Goal: Transaction & Acquisition: Purchase product/service

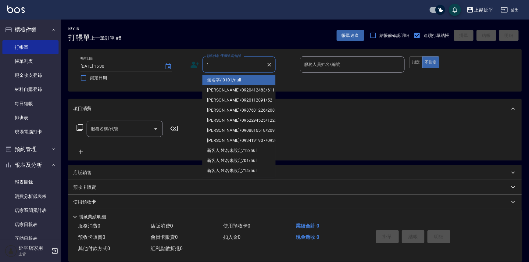
click at [248, 78] on li "無名字/ 0101/null" at bounding box center [238, 80] width 73 height 10
type input "無名字/ 0101/null"
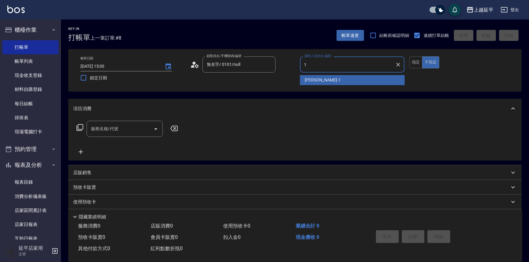
click at [315, 79] on span "[PERSON_NAME]-1" at bounding box center [323, 80] width 36 height 6
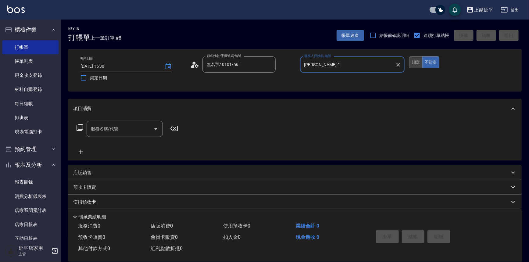
type input "[PERSON_NAME]-1"
click at [416, 58] on button "指定" at bounding box center [416, 62] width 13 height 12
click at [436, 64] on button "不指定" at bounding box center [430, 62] width 17 height 12
click at [158, 128] on icon "Open" at bounding box center [155, 128] width 7 height 7
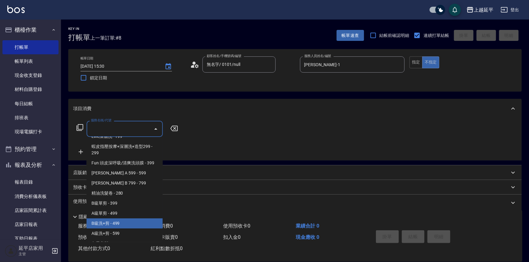
scroll to position [138, 0]
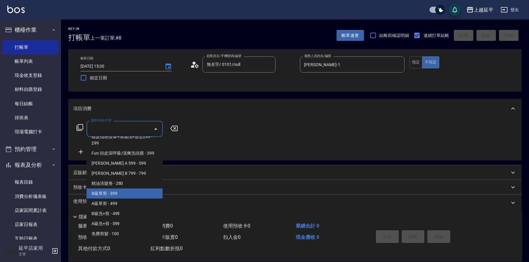
click at [113, 195] on span "B級單剪 - 399" at bounding box center [125, 193] width 76 height 10
type input "B級單剪(201)"
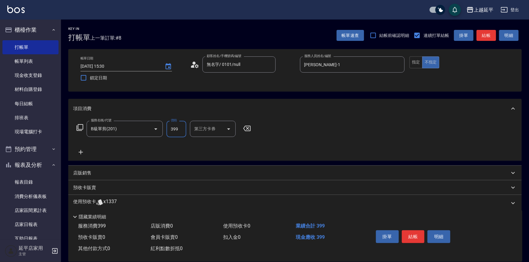
click at [178, 130] on input "399" at bounding box center [177, 129] width 20 height 16
type input "100"
click at [415, 233] on button "結帳" at bounding box center [413, 236] width 23 height 13
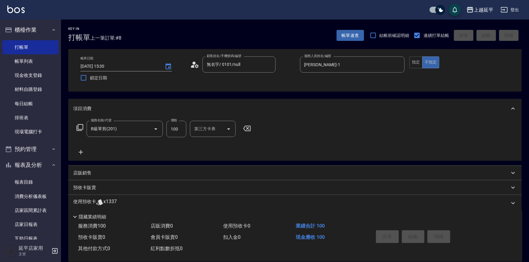
type input "[DATE] 16:33"
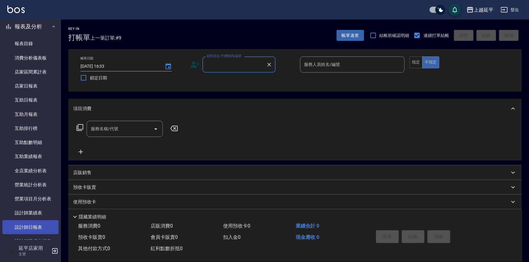
drag, startPoint x: 20, startPoint y: 226, endPoint x: 21, endPoint y: 221, distance: 4.9
click at [20, 226] on link "設計師日報表" at bounding box center [30, 227] width 56 height 14
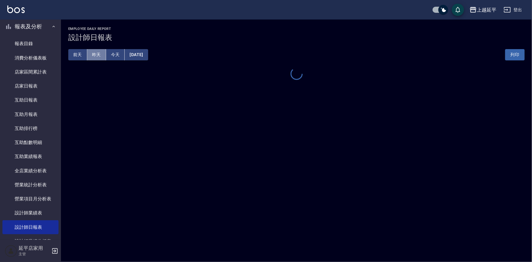
click at [101, 55] on button "昨天" at bounding box center [96, 54] width 19 height 11
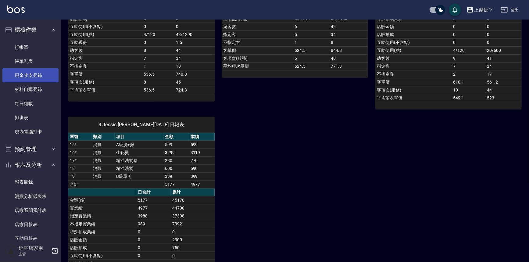
scroll to position [194, 0]
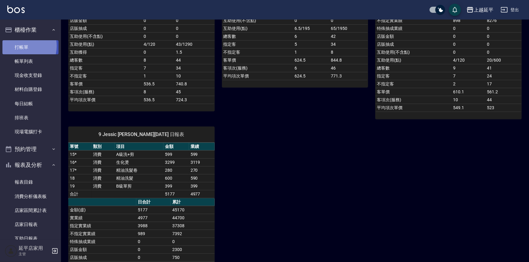
click at [20, 46] on link "打帳單" at bounding box center [30, 47] width 56 height 14
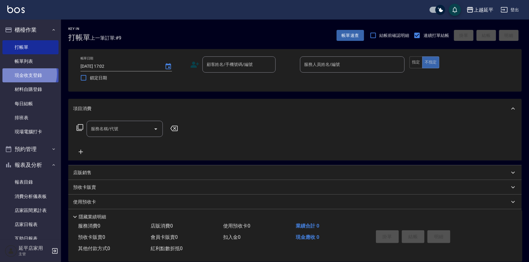
click at [27, 73] on link "現金收支登錄" at bounding box center [30, 75] width 56 height 14
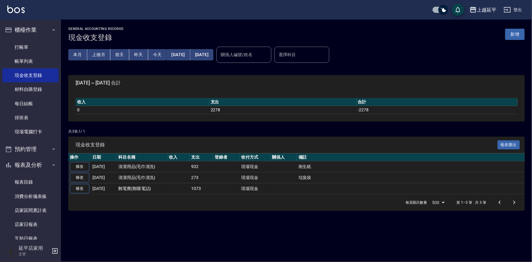
click at [517, 35] on button "新增" at bounding box center [515, 34] width 20 height 11
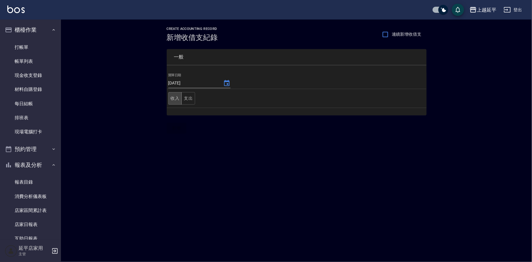
click at [173, 97] on button "收入" at bounding box center [175, 98] width 14 height 13
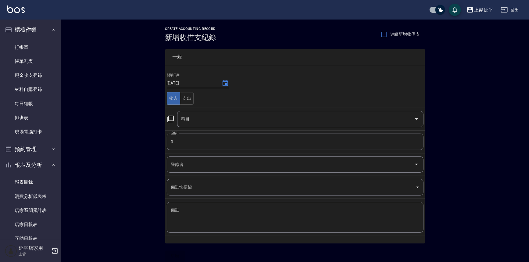
click at [169, 119] on icon at bounding box center [170, 118] width 7 height 7
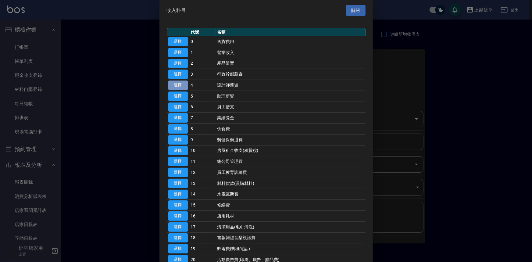
click at [179, 85] on button "選擇" at bounding box center [178, 85] width 20 height 9
type input "4 設計師薪資"
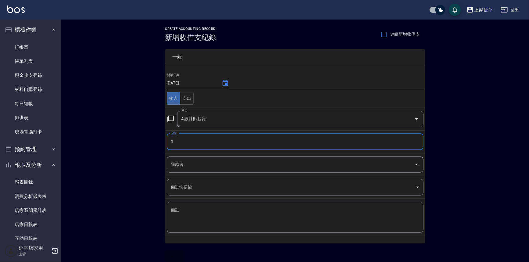
drag, startPoint x: 187, startPoint y: 142, endPoint x: 191, endPoint y: 140, distance: 3.9
click at [188, 142] on input "0" at bounding box center [295, 142] width 257 height 16
type input "450"
click at [183, 257] on button "新增" at bounding box center [175, 256] width 20 height 11
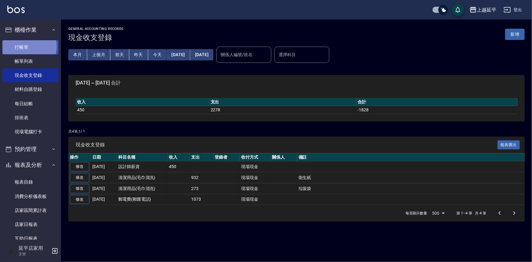
click at [21, 46] on link "打帳單" at bounding box center [30, 47] width 56 height 14
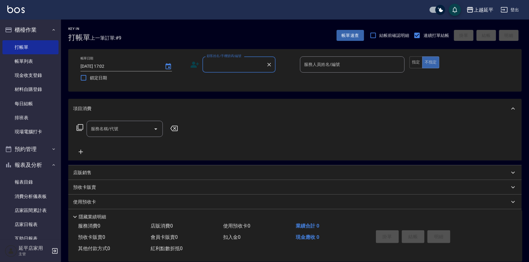
click at [254, 66] on input "顧客姓名/手機號碼/編號" at bounding box center [234, 64] width 59 height 11
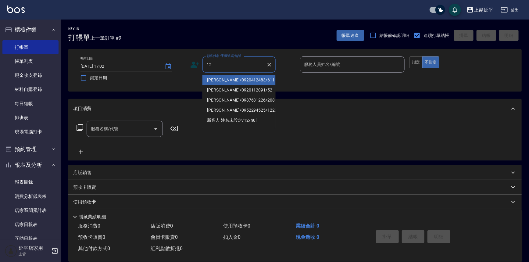
click at [250, 78] on li "[PERSON_NAME]/0920412483/611" at bounding box center [238, 80] width 73 height 10
type input "[PERSON_NAME]/0920412483/611"
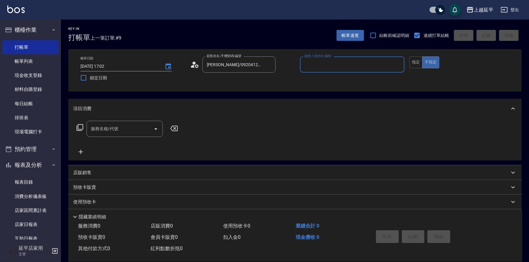
type input "Jessic-9"
drag, startPoint x: 399, startPoint y: 64, endPoint x: 385, endPoint y: 64, distance: 14.0
click at [397, 64] on icon "Clear" at bounding box center [398, 65] width 6 height 6
click at [375, 62] on input "服務人員姓名/編號" at bounding box center [352, 64] width 99 height 11
click at [359, 76] on div "[PERSON_NAME] -12" at bounding box center [352, 80] width 105 height 10
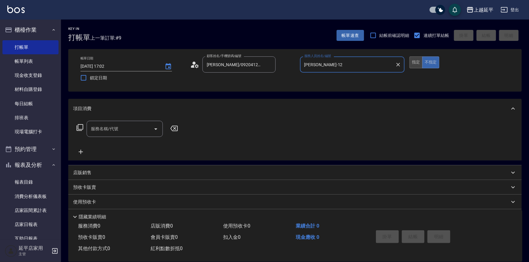
type input "[PERSON_NAME]-12"
click at [417, 63] on button "指定" at bounding box center [416, 62] width 13 height 12
click at [125, 131] on input "服務名稱/代號" at bounding box center [120, 129] width 62 height 11
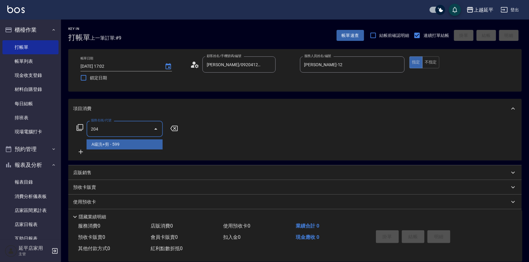
click at [127, 144] on span "A級洗+剪 - 599" at bounding box center [125, 144] width 76 height 10
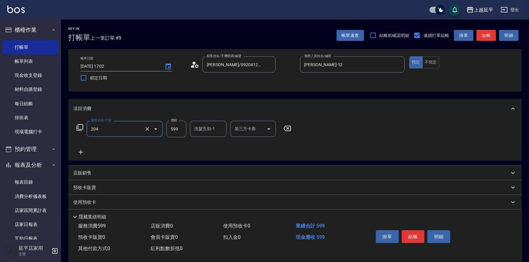
type input "A級洗+剪(204)"
click at [485, 38] on button "結帳" at bounding box center [487, 35] width 20 height 11
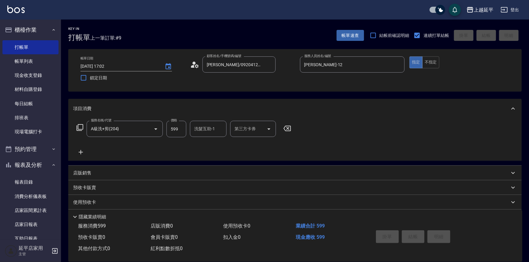
type input "[DATE] 17:03"
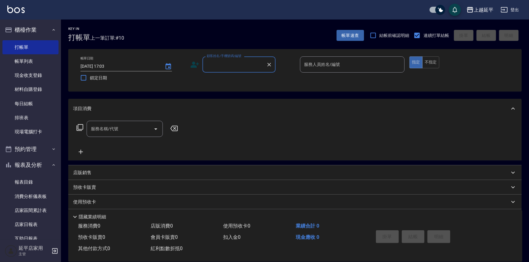
click at [252, 67] on input "顧客姓名/手機號碼/編號" at bounding box center [234, 64] width 59 height 11
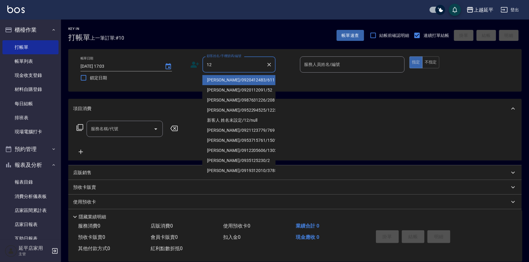
click at [261, 78] on li "[PERSON_NAME]/0920412483/611" at bounding box center [238, 80] width 73 height 10
type input "[PERSON_NAME]/0920412483/611"
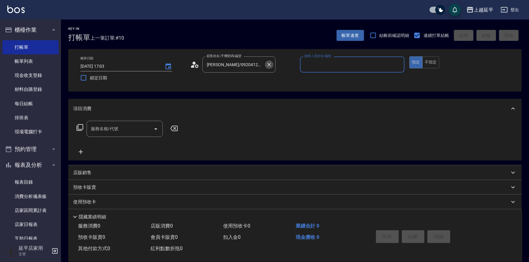
click at [270, 65] on icon "Clear" at bounding box center [269, 65] width 4 height 4
type input "Jessic-9"
click at [259, 63] on input "顧客姓名/手機號碼/編號" at bounding box center [234, 64] width 59 height 11
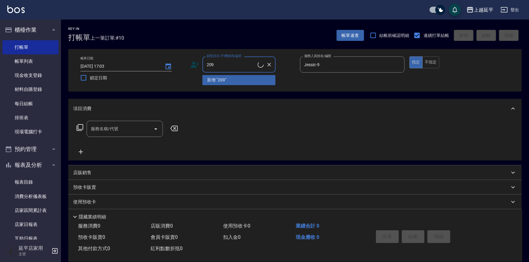
click at [257, 79] on li "新增 "209"" at bounding box center [238, 80] width 73 height 10
click at [244, 68] on input "209" at bounding box center [231, 64] width 52 height 11
click at [235, 66] on input "209" at bounding box center [231, 64] width 52 height 11
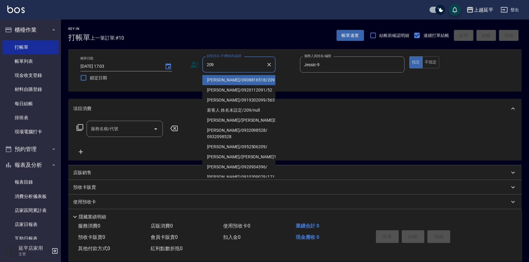
click at [234, 80] on li "[PERSON_NAME]/0908816518/209" at bounding box center [238, 80] width 73 height 10
type input "[PERSON_NAME]/0908816518/209"
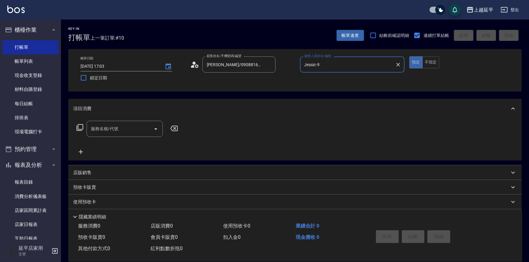
type input "[PERSON_NAME]-12"
click at [399, 65] on icon "Clear" at bounding box center [398, 65] width 4 height 4
click at [379, 62] on input "服務人員姓名/編號" at bounding box center [352, 64] width 99 height 11
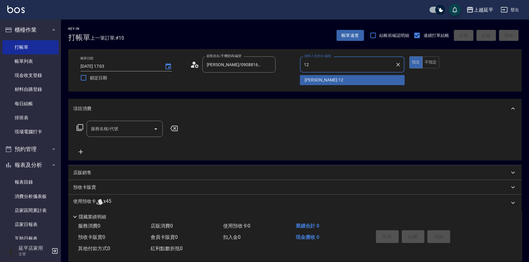
click at [356, 79] on div "[PERSON_NAME] -12" at bounding box center [352, 80] width 105 height 10
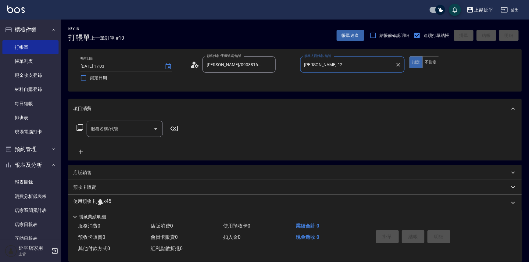
click at [137, 134] on div "服務名稱/代號" at bounding box center [125, 129] width 76 height 16
type input "[PERSON_NAME]-12"
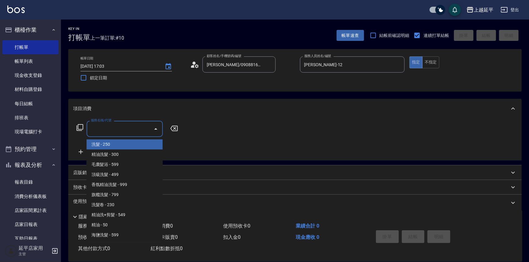
click at [79, 127] on icon at bounding box center [79, 127] width 7 height 7
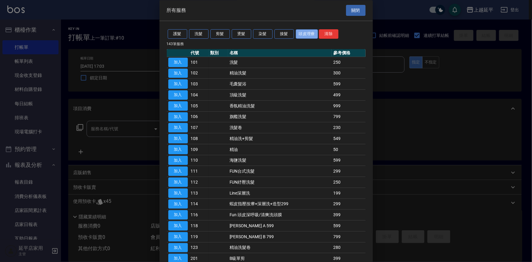
click at [308, 36] on button "頭皮理療" at bounding box center [307, 34] width 23 height 9
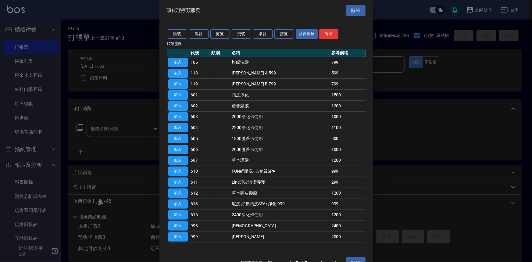
click at [306, 34] on button "頭皮理療" at bounding box center [307, 34] width 23 height 9
click at [183, 151] on button "加入" at bounding box center [178, 149] width 20 height 9
type input "2000蘆薈卡使用(606)"
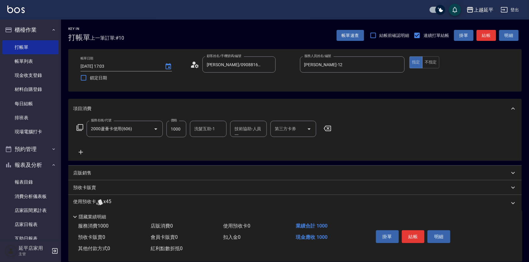
click at [283, 130] on div "第三方卡券 第三方卡券" at bounding box center [294, 129] width 46 height 16
click at [289, 143] on span "舊有卡券" at bounding box center [294, 144] width 46 height 10
type input "舊有卡券"
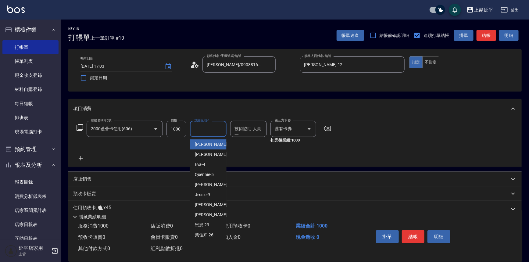
click at [213, 131] on input "洗髮互助-1" at bounding box center [208, 129] width 31 height 11
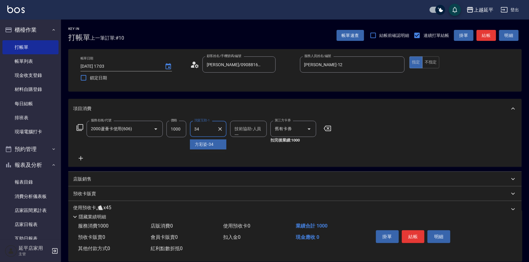
drag, startPoint x: 215, startPoint y: 143, endPoint x: 225, endPoint y: 138, distance: 11.6
click at [215, 143] on div "[PERSON_NAME]-34" at bounding box center [208, 144] width 37 height 10
type input "[PERSON_NAME]-34"
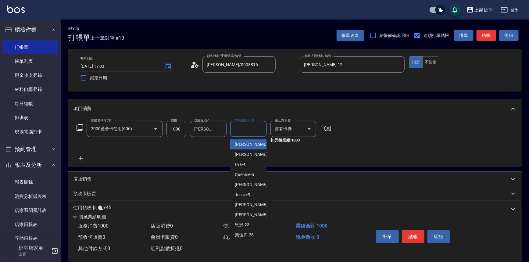
click at [244, 129] on div "技術協助-人員一 技術協助-人員[PERSON_NAME]" at bounding box center [248, 129] width 37 height 16
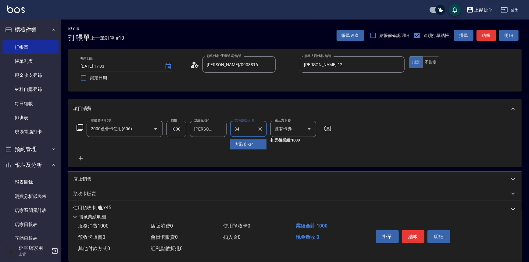
click at [247, 142] on span "[PERSON_NAME]-34" at bounding box center [244, 144] width 19 height 6
type input "[PERSON_NAME]-34"
click at [418, 235] on button "結帳" at bounding box center [413, 236] width 23 height 13
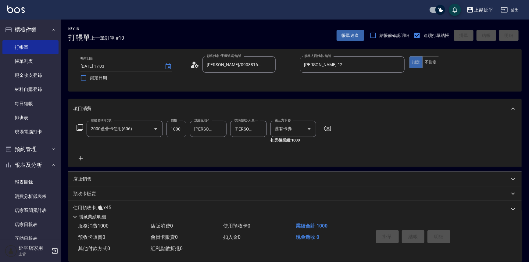
type input "[DATE] 17:04"
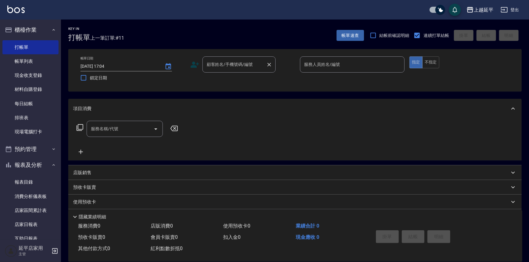
click at [250, 60] on input "顧客姓名/手機號碼/編號" at bounding box center [234, 64] width 59 height 11
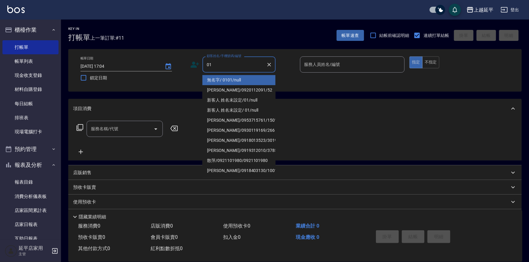
type input "01"
click at [320, 62] on div "服務人員姓名/編號 服務人員姓名/編號" at bounding box center [352, 64] width 105 height 16
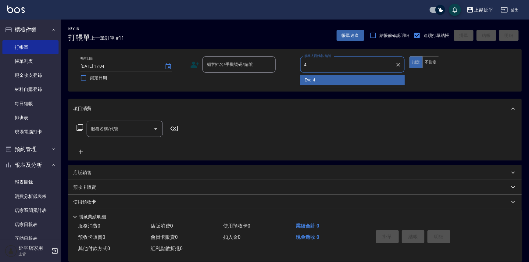
click at [325, 78] on div "[PERSON_NAME] -4" at bounding box center [352, 80] width 105 height 10
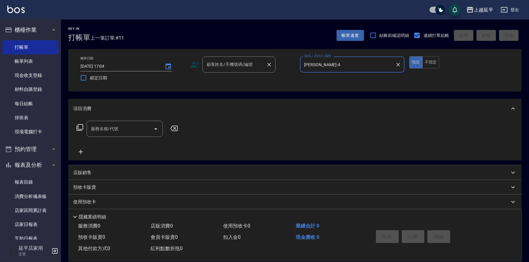
click at [247, 70] on div "顧客姓名/手機號碼/編號" at bounding box center [238, 64] width 73 height 16
type input "[PERSON_NAME]-4"
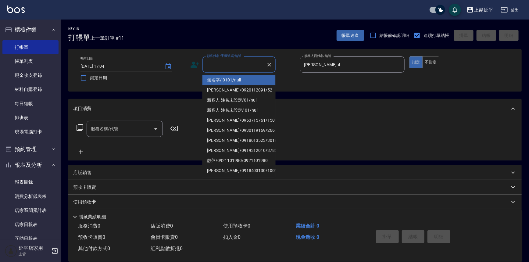
click at [243, 78] on li "無名字/ 0101/null" at bounding box center [238, 80] width 73 height 10
type input "無名字/ 0101/null"
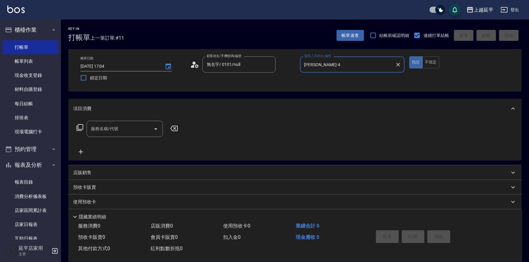
click at [134, 124] on input "服務名稱/代號" at bounding box center [120, 129] width 62 height 11
click at [125, 142] on span "B級單剪 - 399" at bounding box center [125, 144] width 76 height 10
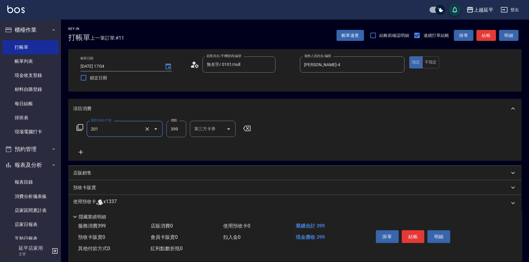
type input "B級單剪(201)"
click at [488, 36] on button "結帳" at bounding box center [487, 35] width 20 height 11
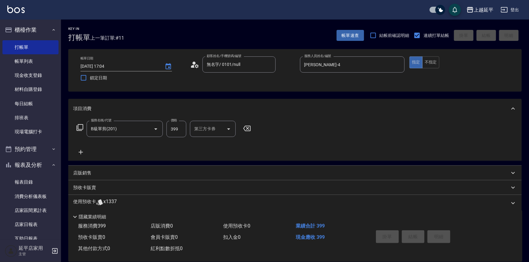
type input "[DATE] 17:30"
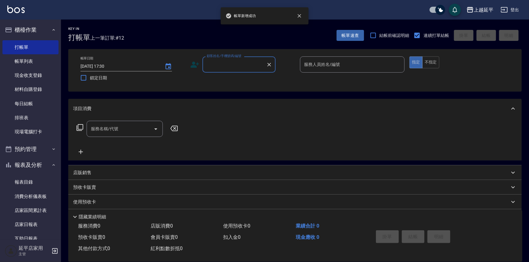
click at [226, 66] on input "顧客姓名/手機號碼/編號" at bounding box center [234, 64] width 59 height 11
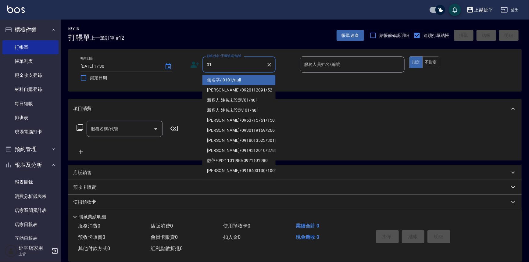
click at [245, 81] on li "無名字/ 0101/null" at bounding box center [238, 80] width 73 height 10
type input "無名字/ 0101/null"
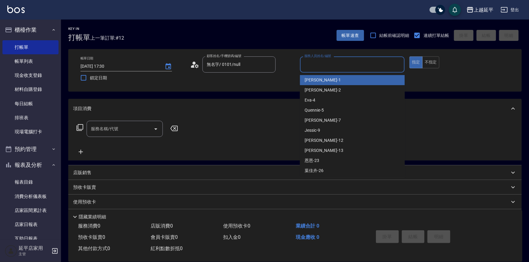
click at [317, 62] on input "服務人員姓名/編號" at bounding box center [352, 64] width 99 height 11
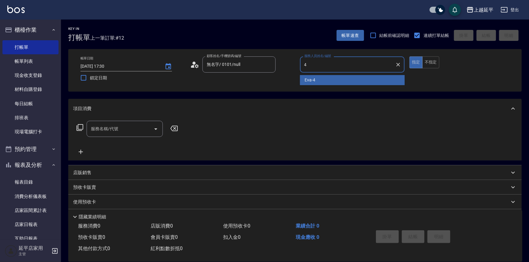
click at [321, 77] on div "[PERSON_NAME] -4" at bounding box center [352, 80] width 105 height 10
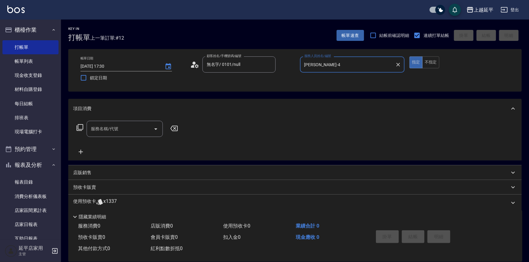
type input "[PERSON_NAME]-4"
click at [137, 128] on input "服務名稱/代號" at bounding box center [120, 129] width 62 height 11
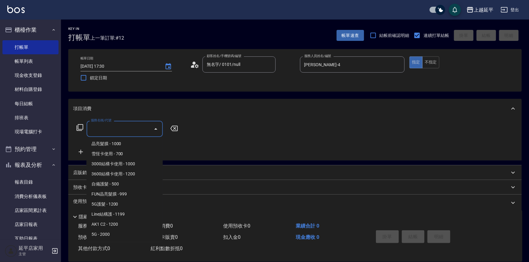
scroll to position [665, 0]
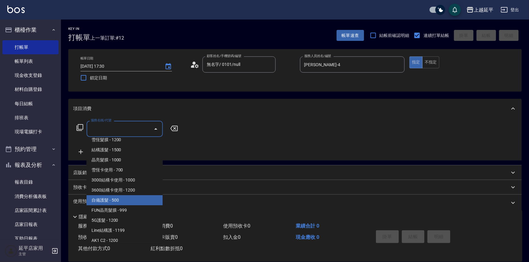
click at [134, 198] on span "自備護髮 - 500" at bounding box center [125, 200] width 76 height 10
type input "自備護髮(510)"
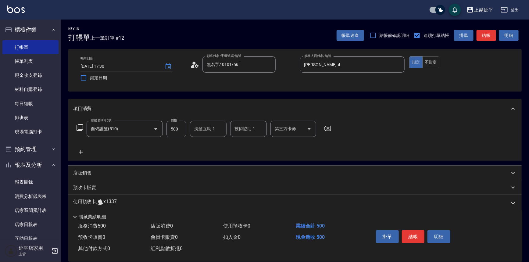
click at [77, 152] on icon at bounding box center [80, 152] width 15 height 7
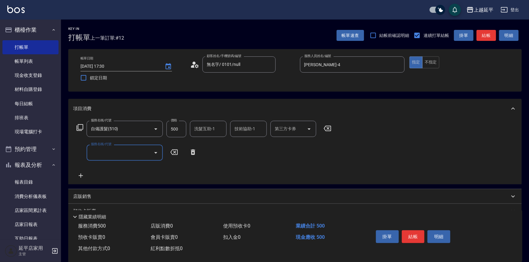
click at [130, 149] on input "服務名稱/代號" at bounding box center [120, 152] width 62 height 11
click at [137, 170] on span "B級單剪 - 399" at bounding box center [125, 168] width 76 height 10
type input "B級單剪(201)"
click at [489, 34] on button "結帳" at bounding box center [487, 35] width 20 height 11
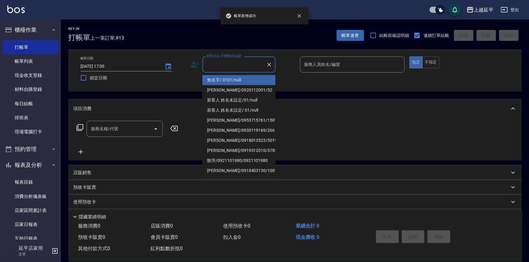
drag, startPoint x: 244, startPoint y: 62, endPoint x: 248, endPoint y: 60, distance: 4.2
click at [245, 63] on input "顧客姓名/手機號碼/編號" at bounding box center [234, 64] width 59 height 11
click at [253, 77] on li "無名字/ 0101/null" at bounding box center [238, 80] width 73 height 10
type input "無名字/ 0101/null"
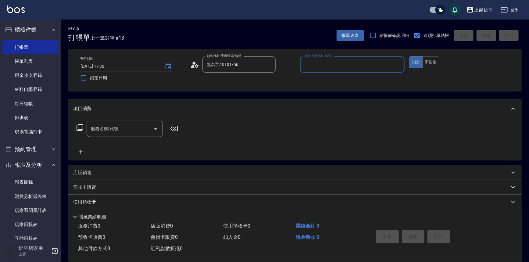
click at [335, 63] on input "服務人員姓名/編號" at bounding box center [352, 64] width 99 height 11
click at [334, 80] on div "[PERSON_NAME] -4" at bounding box center [352, 80] width 105 height 10
type input "[PERSON_NAME]-4"
click at [136, 125] on input "服務名稱/代號" at bounding box center [120, 129] width 62 height 11
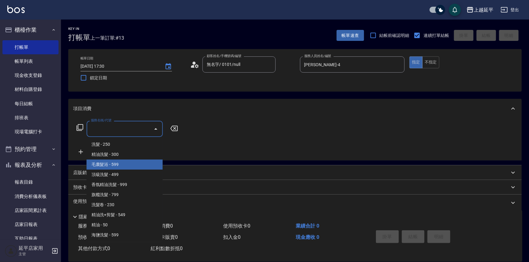
click at [134, 167] on span "毛囊髮浴 - 599" at bounding box center [125, 164] width 76 height 10
type input "毛囊髮浴(103)"
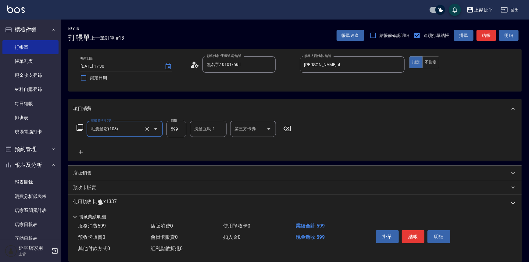
click at [87, 150] on icon at bounding box center [80, 152] width 15 height 7
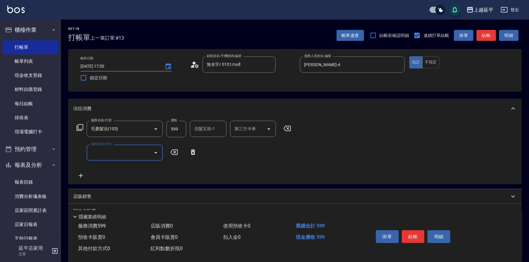
click at [108, 152] on input "服務名稱/代號" at bounding box center [120, 152] width 62 height 11
click at [124, 168] on span "B級單剪 - 399" at bounding box center [125, 168] width 76 height 10
type input "B級單剪(201)"
click at [208, 131] on input "洗髮互助-1" at bounding box center [208, 129] width 31 height 11
click at [217, 145] on div "恩恩 -23" at bounding box center [208, 144] width 37 height 10
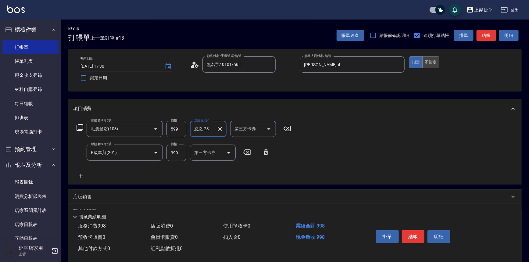
type input "恩恩-23"
click at [429, 66] on button "不指定" at bounding box center [430, 62] width 17 height 12
click at [484, 34] on button "結帳" at bounding box center [487, 35] width 20 height 11
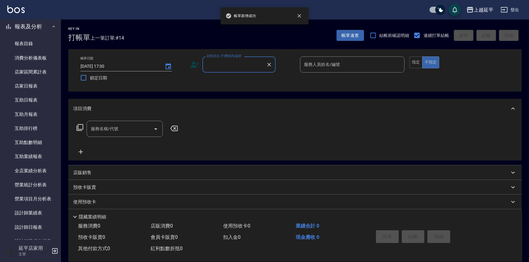
scroll to position [222, 0]
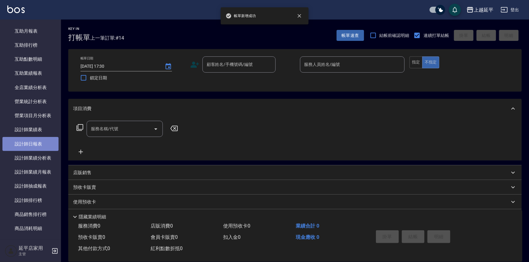
click at [37, 145] on link "設計師日報表" at bounding box center [30, 144] width 56 height 14
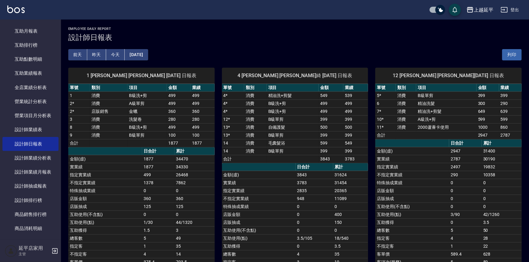
click at [187, 140] on td "1877" at bounding box center [179, 143] width 24 height 8
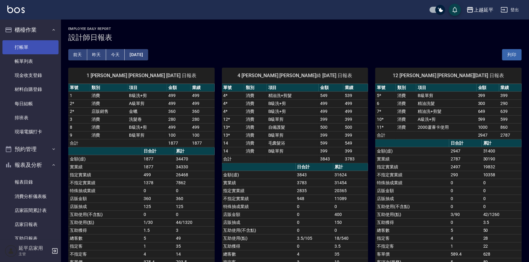
click at [30, 45] on link "打帳單" at bounding box center [30, 47] width 56 height 14
